Goal: Task Accomplishment & Management: Use online tool/utility

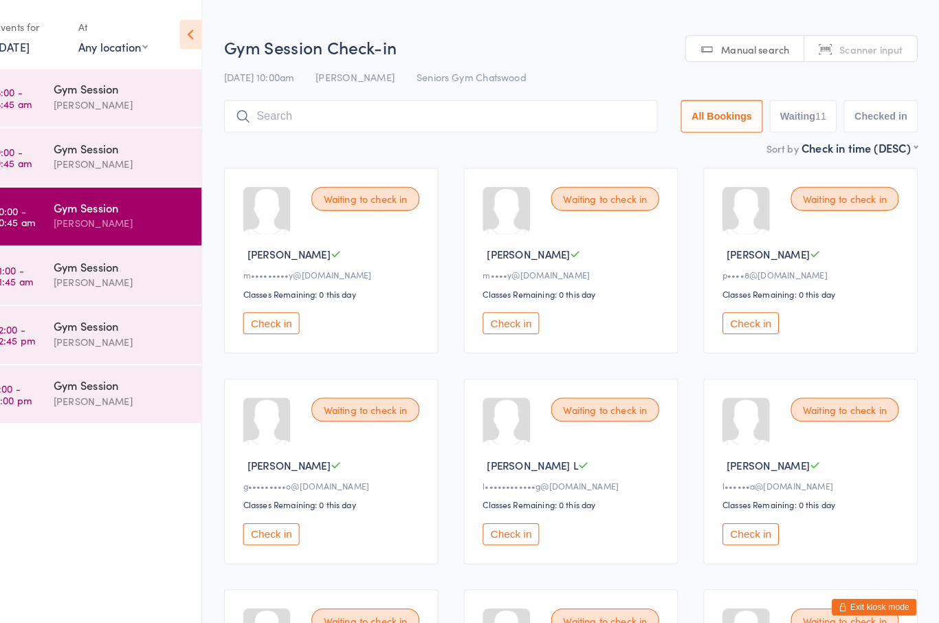
click at [742, 318] on button "Check in" at bounding box center [754, 315] width 55 height 21
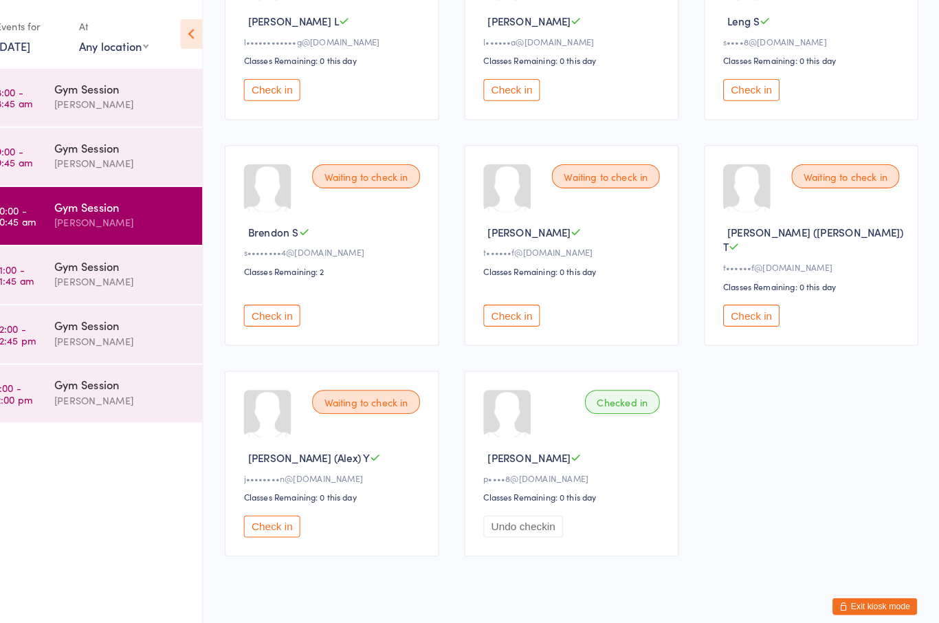
scroll to position [432, 0]
click at [272, 313] on button "Check in" at bounding box center [287, 308] width 55 height 21
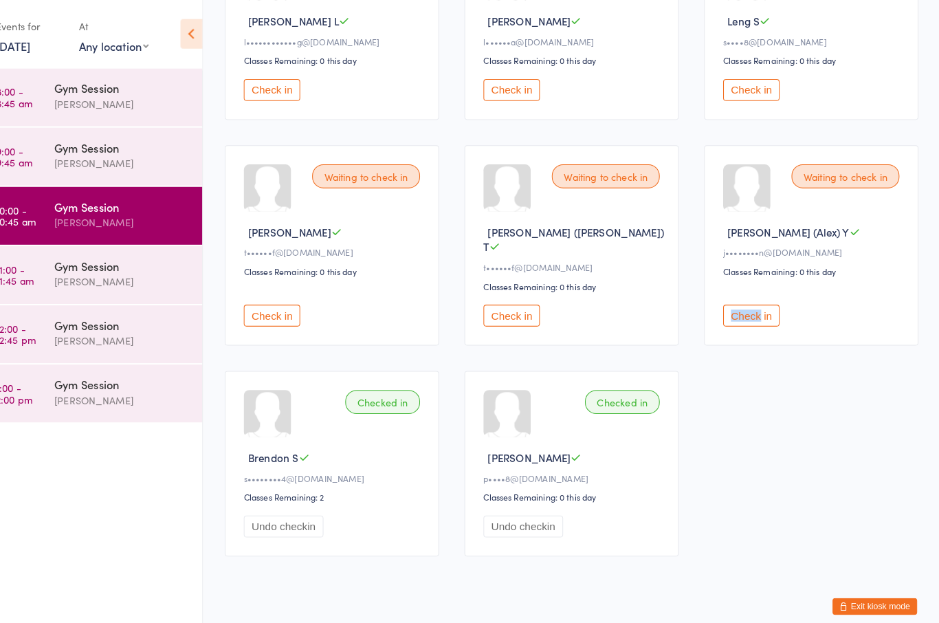
click at [816, 331] on div "Waiting to check in [PERSON_NAME] ([PERSON_NAME]) Y j••••••••n@[DOMAIN_NAME] Cl…" at bounding box center [813, 239] width 209 height 195
click at [740, 369] on div "Waiting to check in [PERSON_NAME] C m•••••••••y@[DOMAIN_NAME] Classes Remaining…" at bounding box center [579, 137] width 701 height 837
click at [735, 298] on button "Check in" at bounding box center [754, 308] width 55 height 21
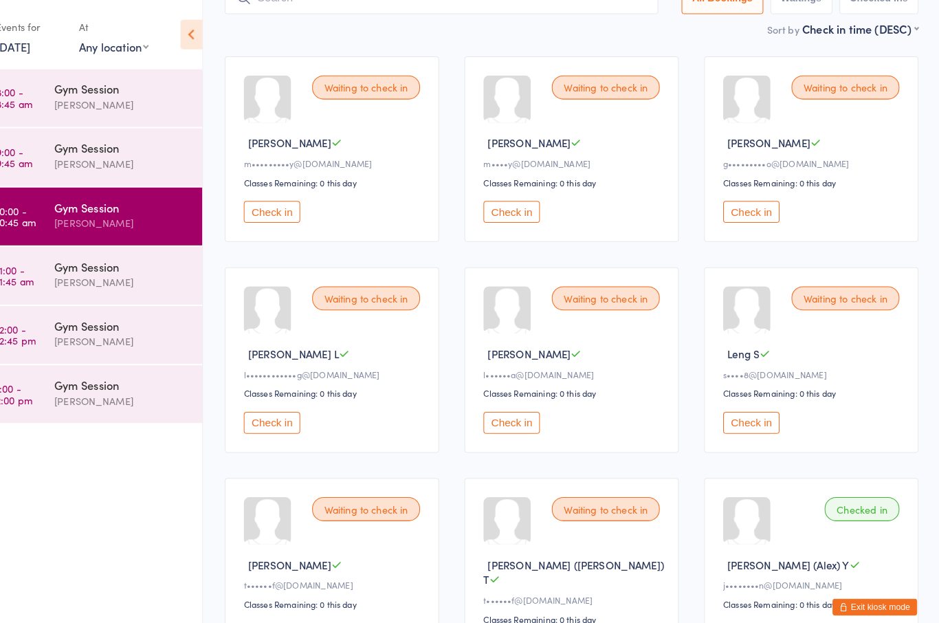
scroll to position [109, 0]
click at [742, 206] on button "Check in" at bounding box center [754, 205] width 55 height 21
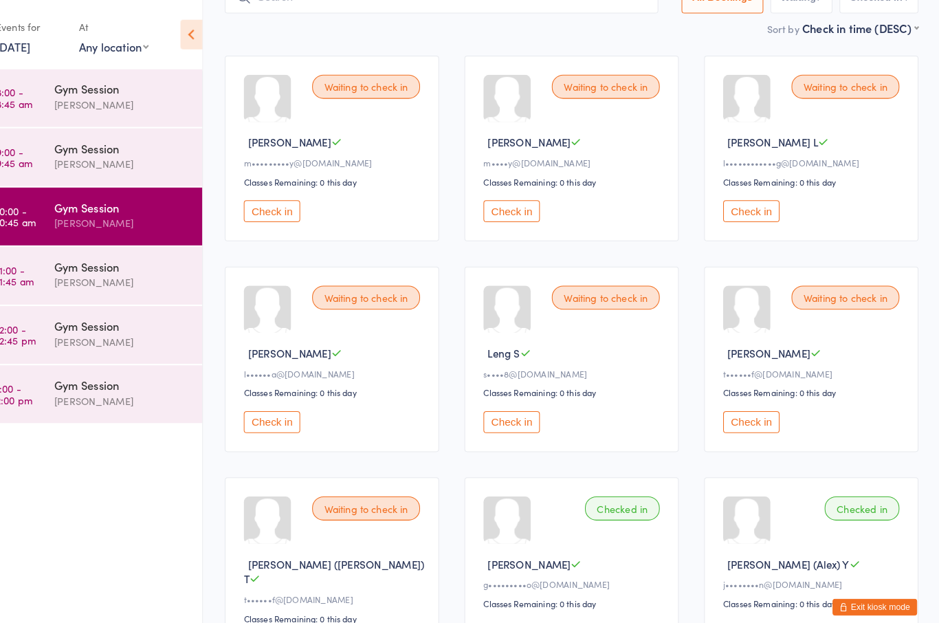
click at [283, 613] on div "Waiting to check in [PERSON_NAME] ([PERSON_NAME]) T t••••••f@[DOMAIN_NAME] Clas…" at bounding box center [345, 562] width 209 height 195
click at [278, 622] on button "Check in" at bounding box center [287, 631] width 55 height 21
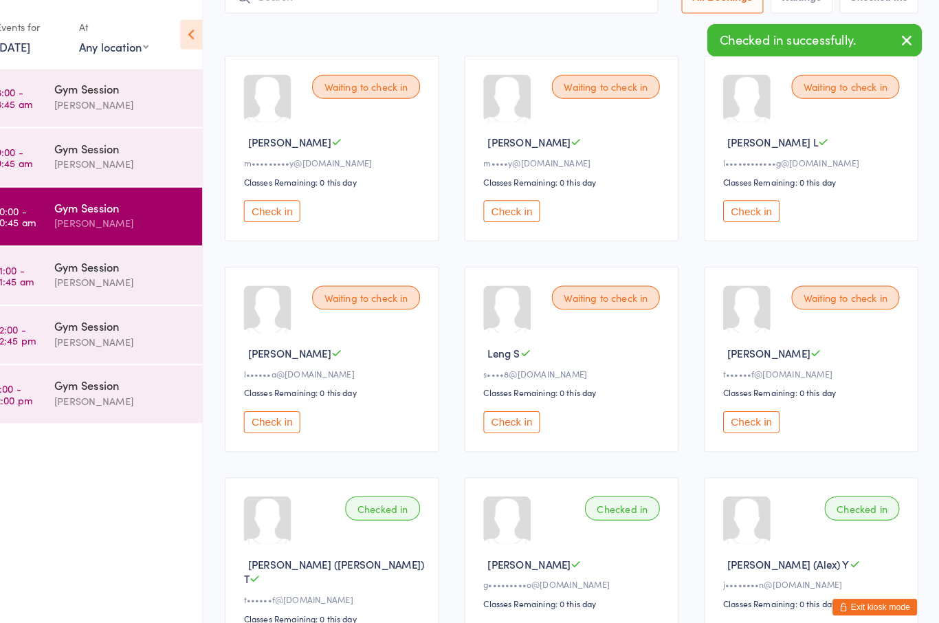
click at [745, 422] on button "Check in" at bounding box center [754, 411] width 55 height 21
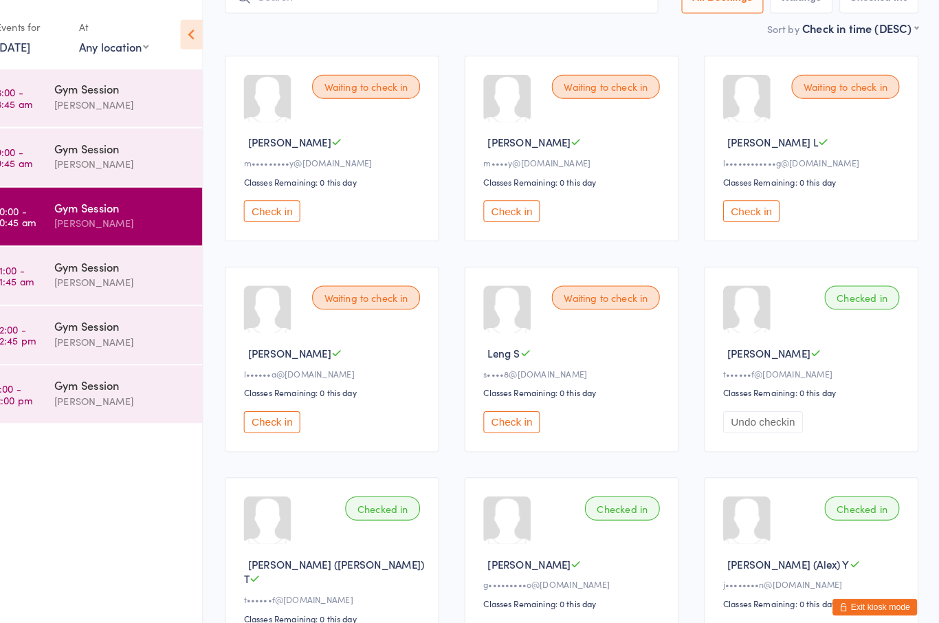
click at [515, 213] on button "Check in" at bounding box center [521, 205] width 55 height 21
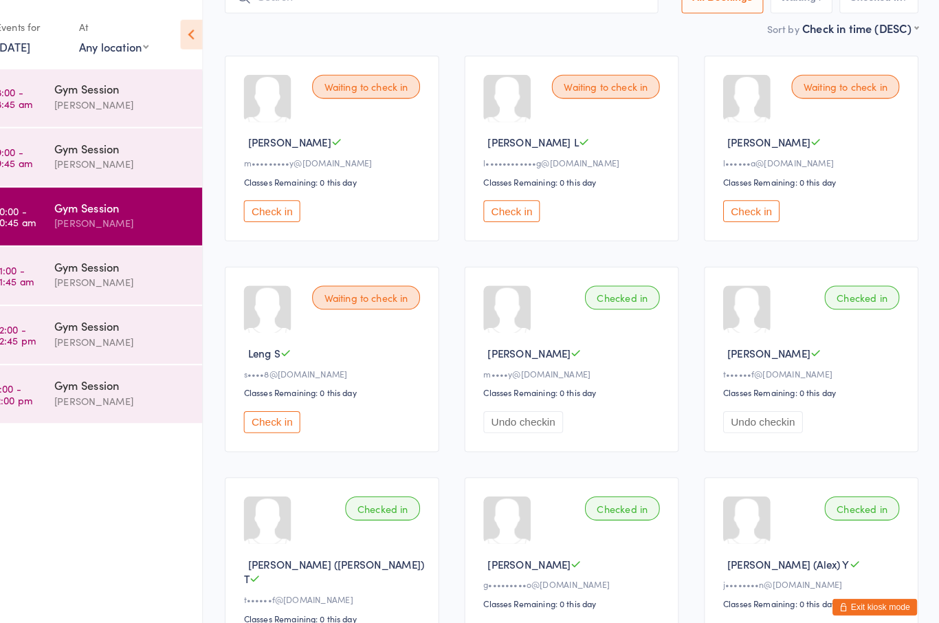
click at [753, 202] on button "Check in" at bounding box center [754, 205] width 55 height 21
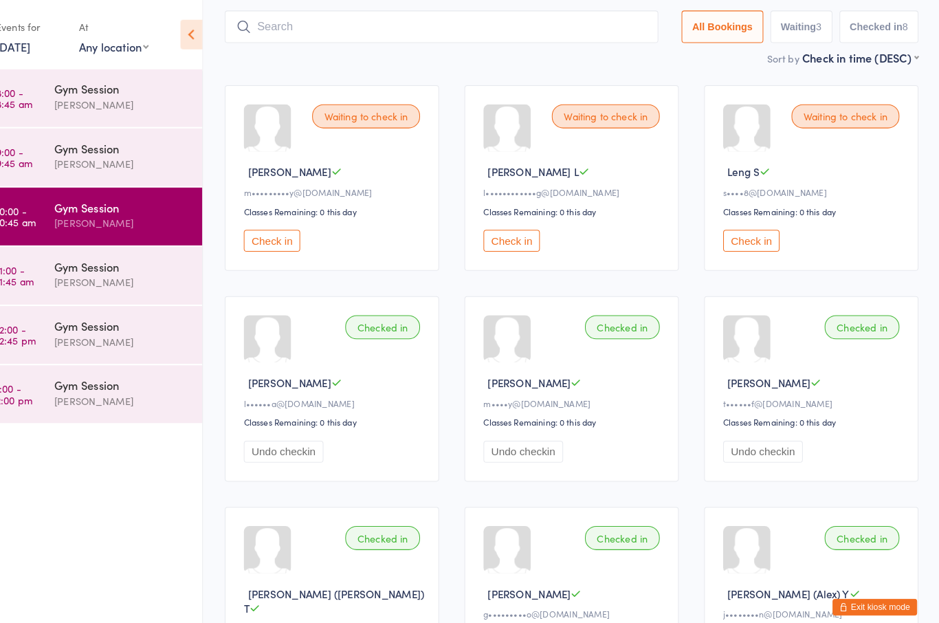
scroll to position [80, 0]
click at [267, 237] on button "Check in" at bounding box center [287, 234] width 55 height 21
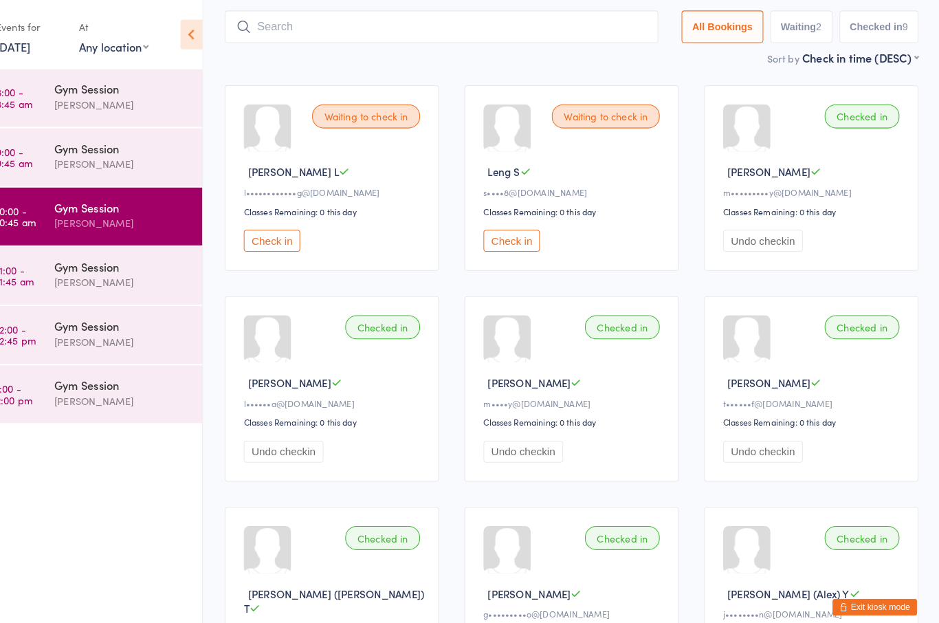
click at [508, 245] on button "Check in" at bounding box center [521, 234] width 55 height 21
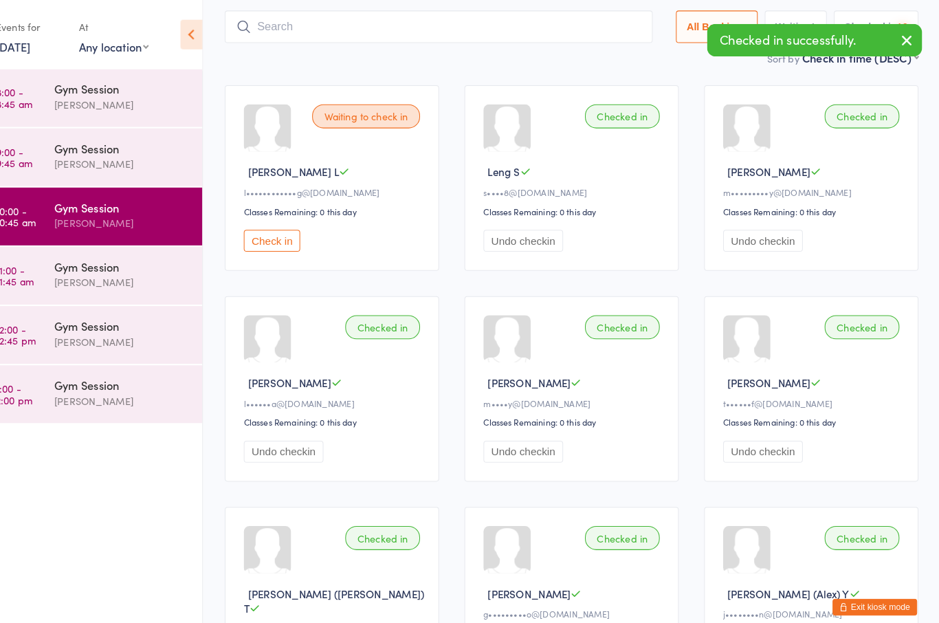
click at [267, 231] on button "Check in" at bounding box center [287, 234] width 55 height 21
